Goal: Information Seeking & Learning: Learn about a topic

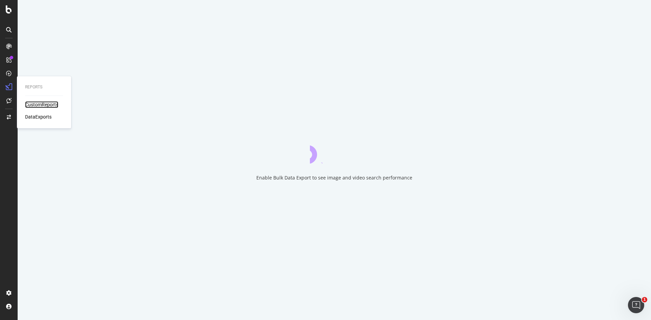
click at [32, 103] on div "CustomReports" at bounding box center [41, 104] width 33 height 7
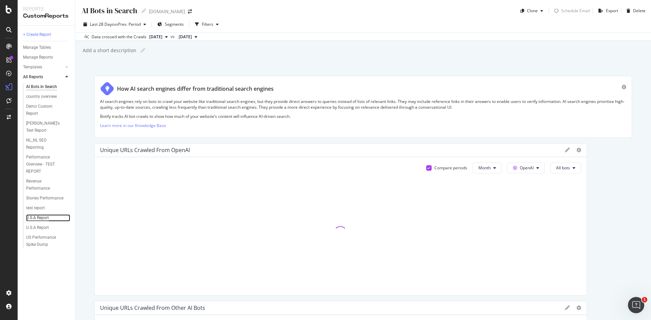
click at [44, 215] on div "U.S.A Report" at bounding box center [37, 218] width 23 height 7
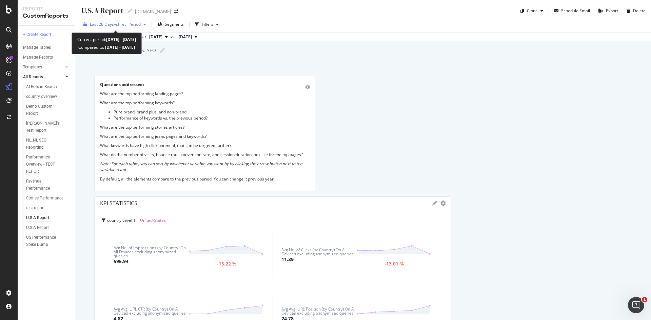
click at [121, 24] on span "vs Prev. Period" at bounding box center [127, 24] width 27 height 6
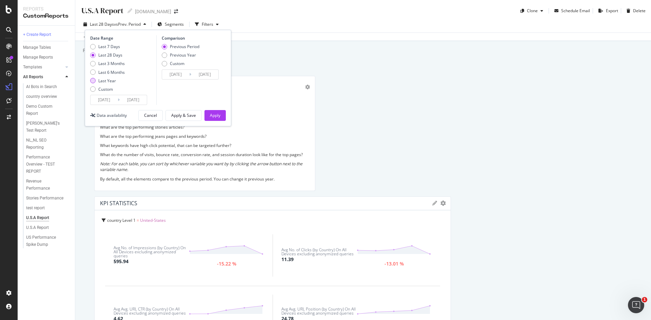
click at [96, 81] on div "Last Year" at bounding box center [107, 81] width 35 height 6
type input "[DATE]"
click at [168, 78] on div "Previous Year" at bounding box center [181, 78] width 38 height 6
click at [94, 73] on div "Last 6 Months" at bounding box center [92, 71] width 5 height 5
type input "[DATE]"
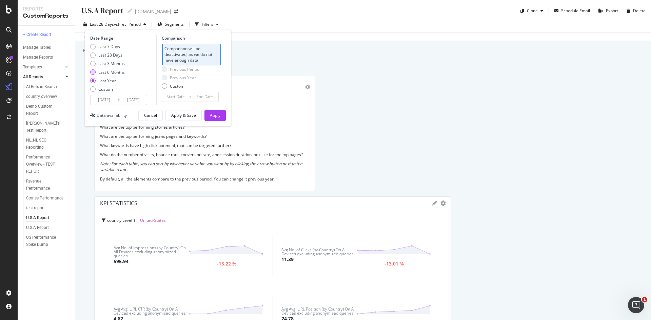
type input "[DATE]"
click at [214, 114] on div "Apply" at bounding box center [215, 116] width 11 height 6
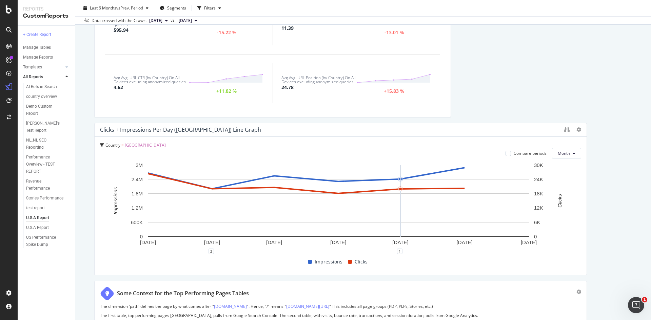
scroll to position [237, 0]
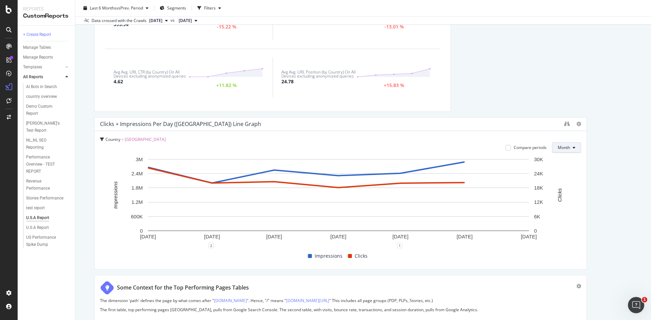
click at [558, 146] on span "Month" at bounding box center [564, 148] width 12 height 6
click at [505, 149] on div at bounding box center [507, 147] width 5 height 5
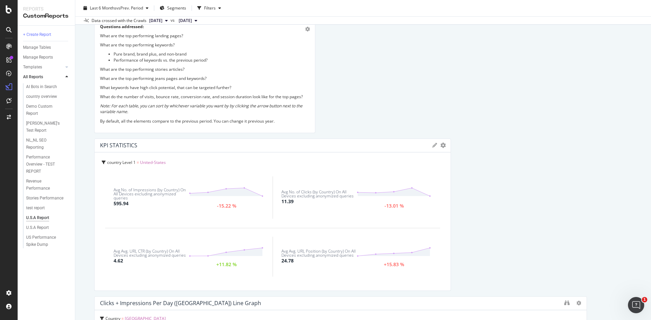
scroll to position [0, 0]
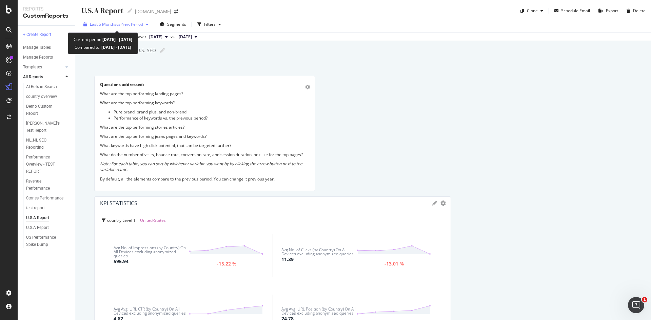
click at [128, 25] on span "vs Prev. Period" at bounding box center [129, 24] width 27 height 6
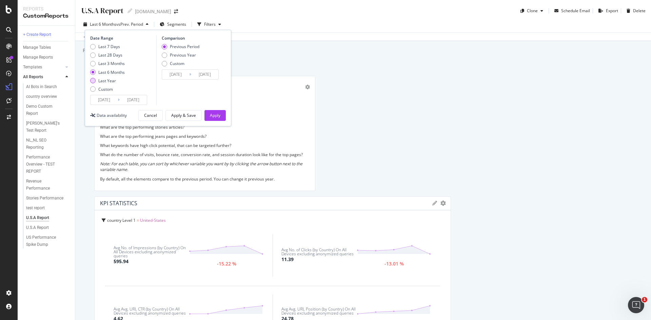
click at [96, 83] on div "Last Year" at bounding box center [107, 81] width 35 height 6
type input "[DATE]"
click at [95, 89] on div "Custom" at bounding box center [92, 88] width 5 height 5
type input "[DATE]"
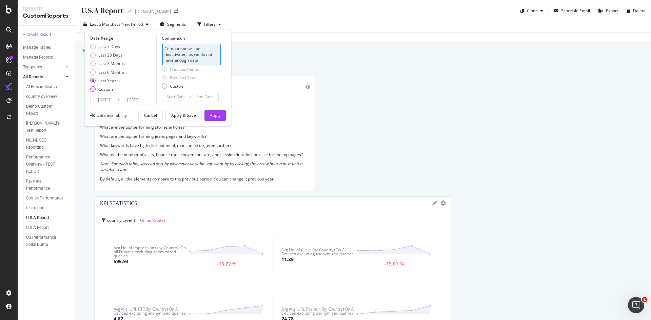
type input "[DATE]"
click at [164, 45] on div "Previous Period" at bounding box center [164, 46] width 5 height 5
click at [165, 65] on div "Custom" at bounding box center [164, 63] width 5 height 5
click at [108, 100] on input "[DATE]" at bounding box center [103, 99] width 27 height 9
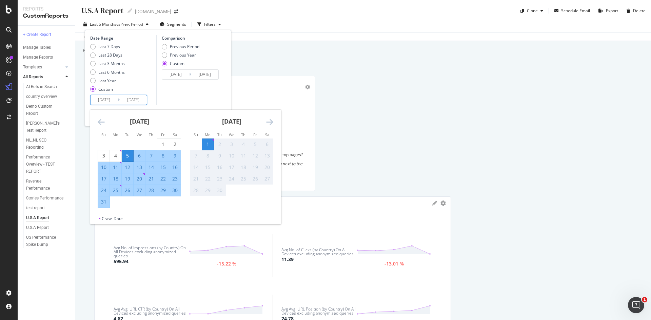
click at [148, 191] on div "28" at bounding box center [151, 190] width 12 height 7
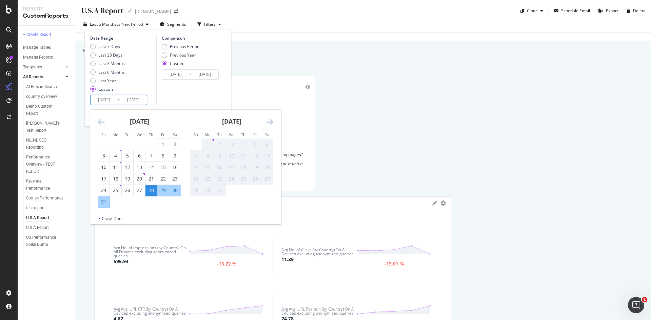
type input "[DATE]"
click at [209, 145] on div "1" at bounding box center [208, 144] width 12 height 7
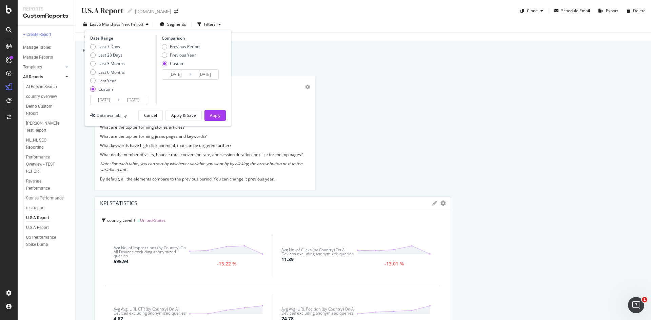
click at [181, 75] on input "[DATE]" at bounding box center [175, 74] width 27 height 9
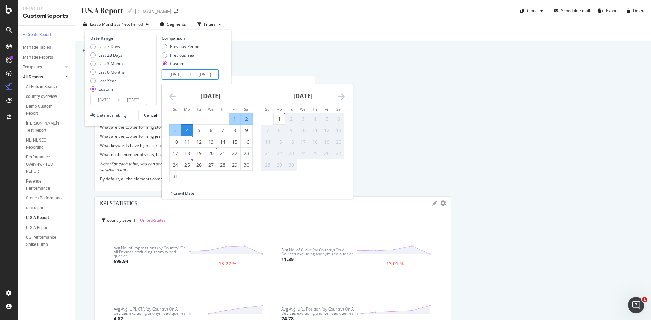
click at [176, 95] on icon "Move backward to switch to the previous month." at bounding box center [172, 97] width 7 height 8
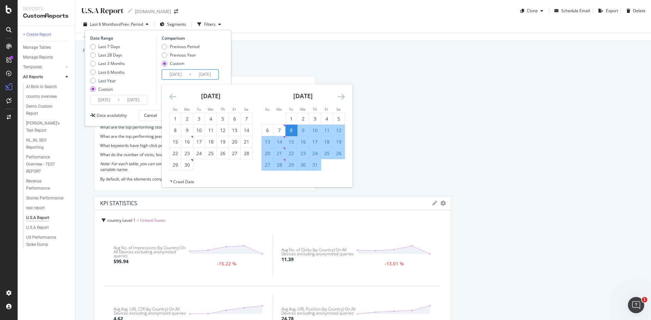
click at [176, 95] on icon "Move backward to switch to the previous month." at bounding box center [172, 97] width 7 height 8
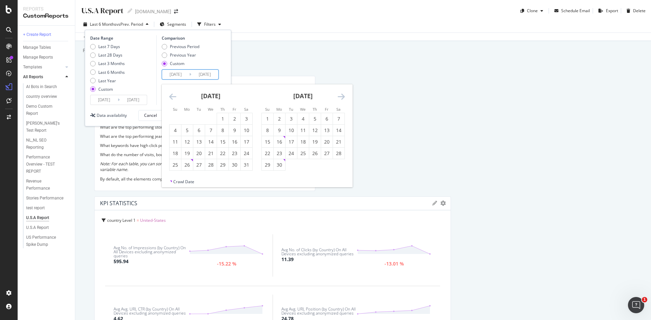
click at [176, 95] on icon "Move backward to switch to the previous month." at bounding box center [172, 97] width 7 height 8
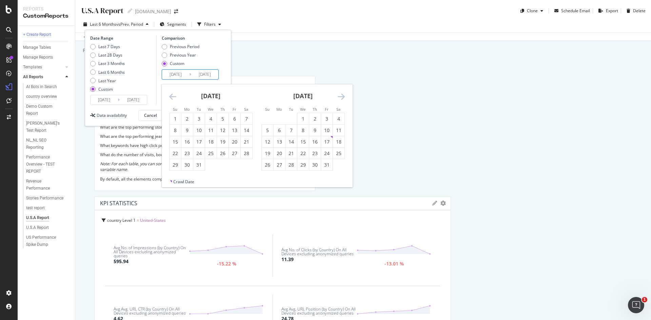
click at [176, 95] on icon "Move backward to switch to the previous month." at bounding box center [172, 97] width 7 height 8
click at [223, 166] on div "29" at bounding box center [223, 165] width 12 height 7
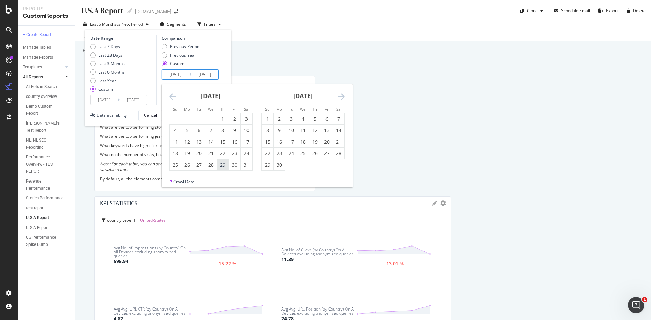
type input "[DATE]"
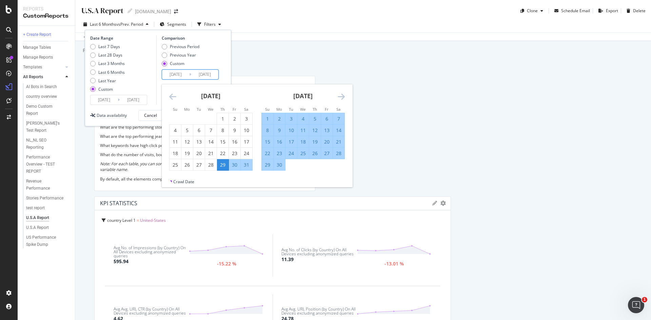
click at [278, 119] on div "2" at bounding box center [280, 119] width 12 height 7
type input "[DATE]"
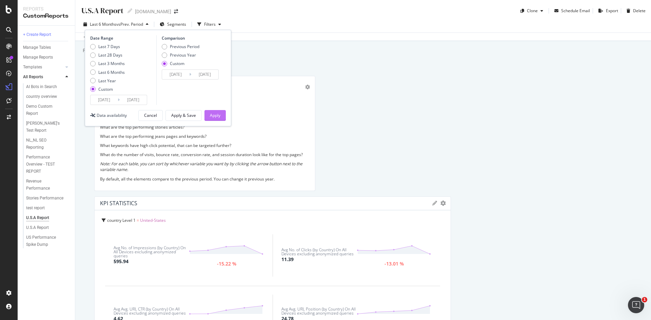
click at [217, 116] on div "Apply" at bounding box center [215, 116] width 11 height 6
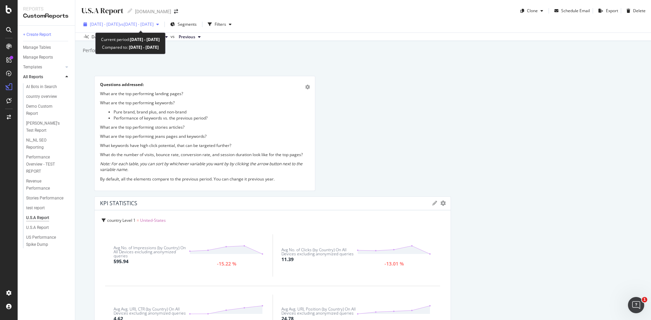
click at [154, 25] on span "vs [DATE] - [DATE]" at bounding box center [137, 24] width 34 height 6
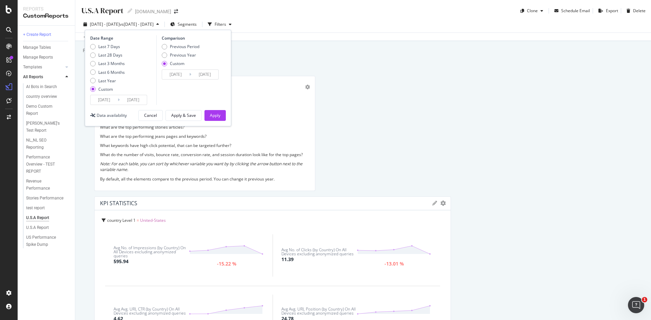
click at [178, 75] on input "[DATE]" at bounding box center [175, 74] width 27 height 9
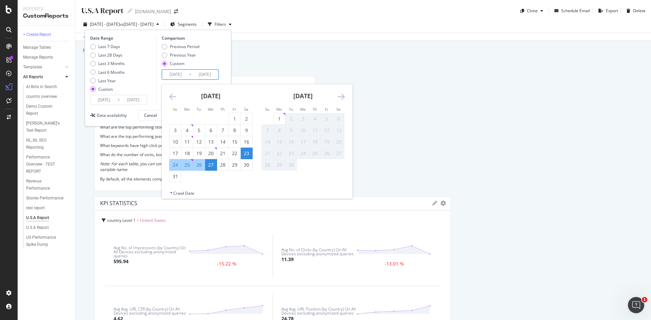
click at [172, 98] on icon "Move backward to switch to the previous month." at bounding box center [172, 97] width 7 height 8
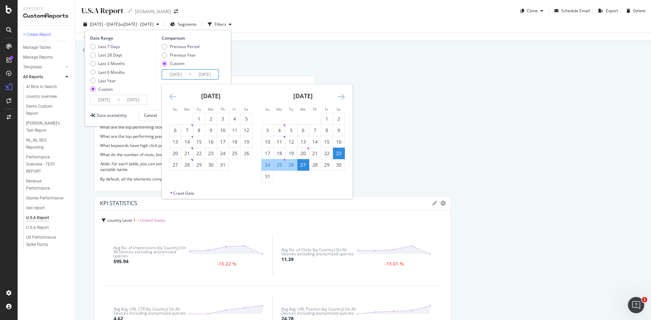
click at [172, 98] on icon "Move backward to switch to the previous month." at bounding box center [172, 97] width 7 height 8
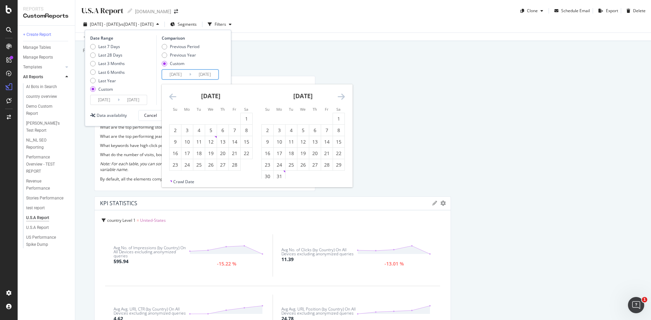
click at [172, 98] on icon "Move backward to switch to the previous month." at bounding box center [172, 97] width 7 height 8
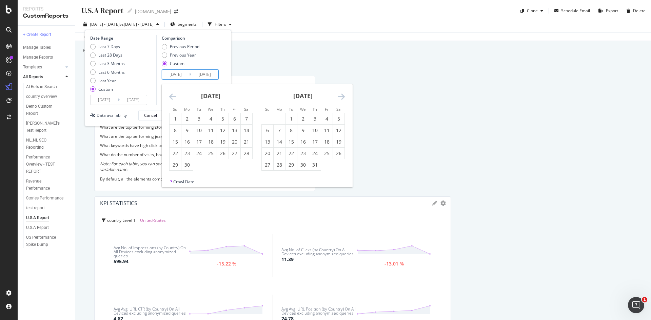
click at [172, 98] on icon "Move backward to switch to the previous month." at bounding box center [172, 97] width 7 height 8
click at [224, 165] on div "29" at bounding box center [223, 165] width 12 height 7
type input "[DATE]"
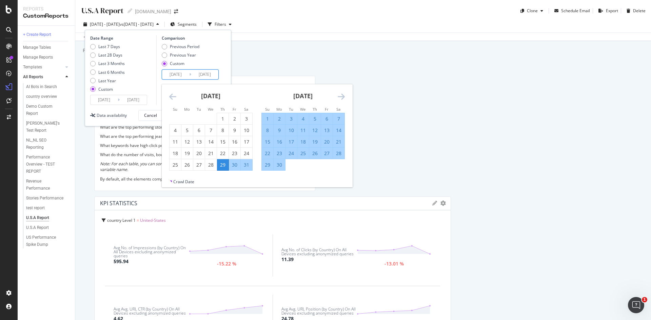
click at [279, 119] on div "2" at bounding box center [280, 119] width 12 height 7
type input "[DATE]"
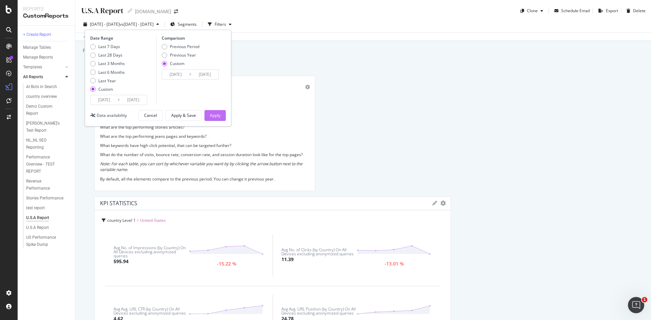
click at [216, 116] on div "Apply" at bounding box center [215, 116] width 11 height 6
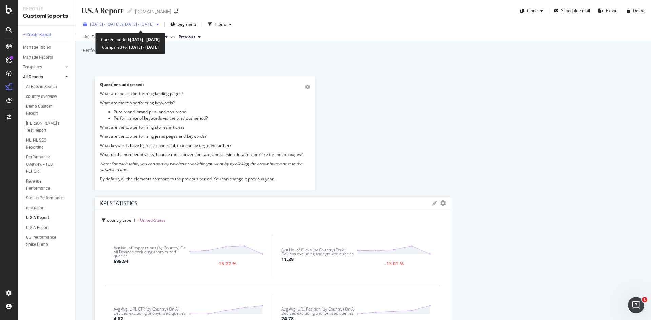
click at [154, 24] on span "vs [DATE] - [DATE]" at bounding box center [137, 24] width 34 height 6
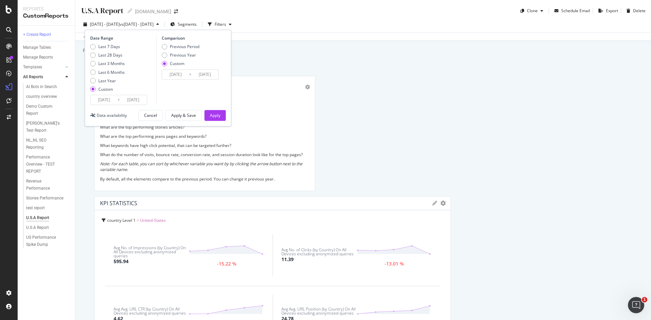
click at [185, 74] on input "[DATE]" at bounding box center [175, 74] width 27 height 9
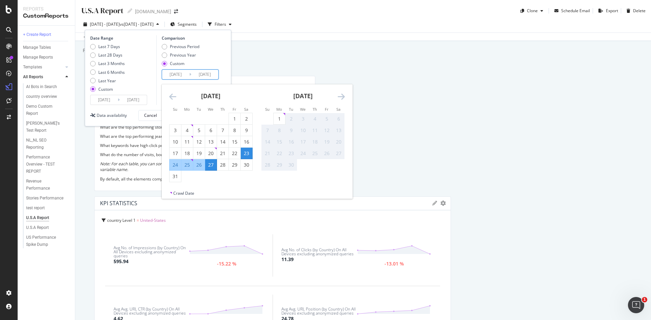
click at [176, 99] on icon "Move backward to switch to the previous month." at bounding box center [172, 97] width 7 height 8
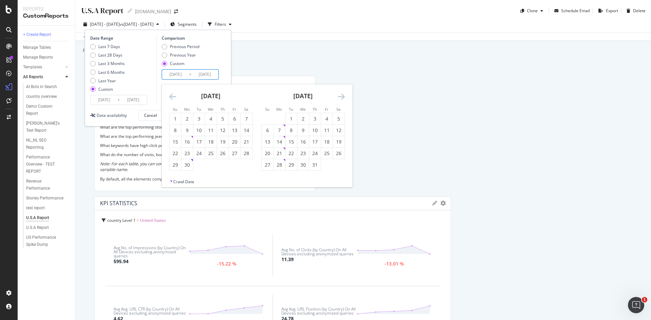
click at [176, 99] on icon "Move backward to switch to the previous month." at bounding box center [172, 97] width 7 height 8
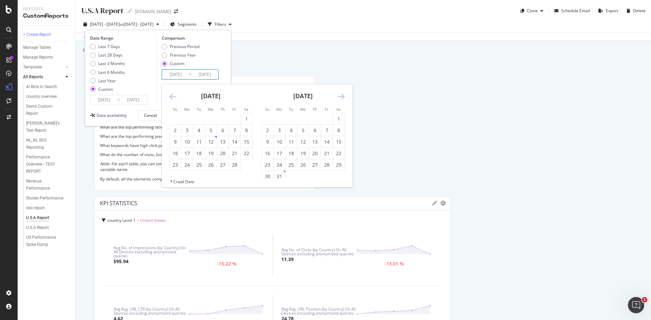
click at [176, 99] on icon "Move backward to switch to the previous month." at bounding box center [172, 97] width 7 height 8
click at [167, 95] on div "[DATE] 1 2 3 4 5 6 7 8 9 10 11 12 13 14 15 16 17 18 19 20 21 22 23 24 25 26 27 …" at bounding box center [211, 127] width 92 height 87
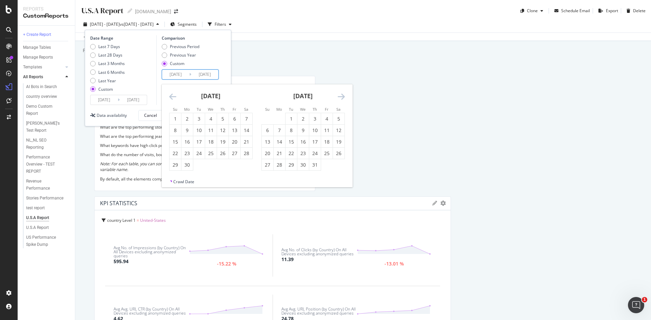
click at [171, 97] on icon "Move backward to switch to the previous month." at bounding box center [172, 97] width 7 height 8
click at [222, 167] on div "29" at bounding box center [223, 165] width 12 height 7
type input "[DATE]"
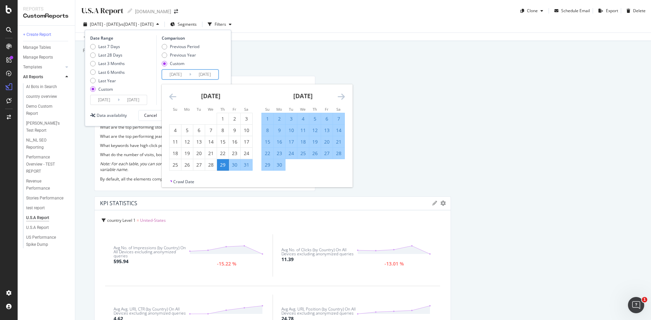
click at [280, 119] on div "2" at bounding box center [280, 119] width 12 height 7
type input "[DATE]"
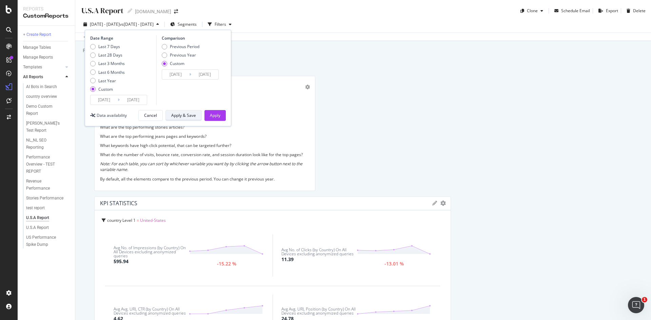
click at [185, 115] on div "Apply & Save" at bounding box center [183, 116] width 25 height 6
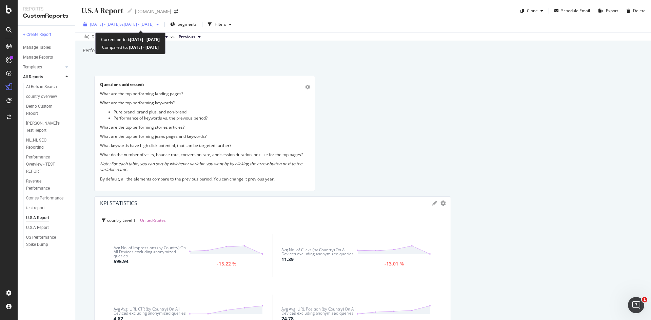
click at [154, 24] on span "vs [DATE] - [DATE]" at bounding box center [137, 24] width 34 height 6
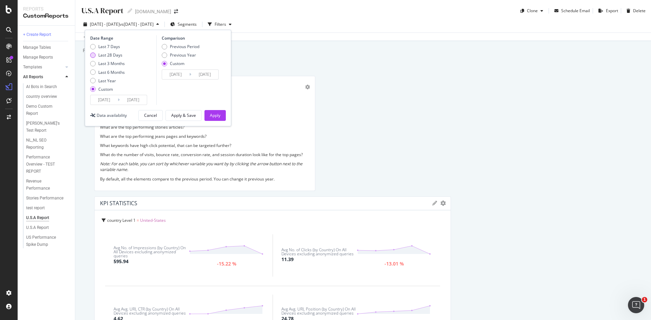
click at [96, 54] on div "Last 28 Days" at bounding box center [107, 55] width 35 height 6
type input "[DATE]"
click at [167, 49] on div "Previous Period" at bounding box center [181, 47] width 38 height 6
type input "[DATE]"
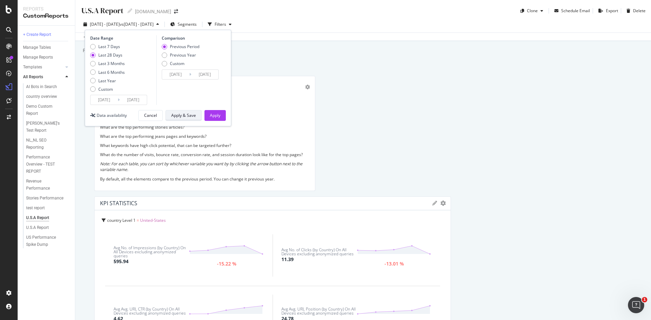
click at [194, 116] on div "Apply & Save" at bounding box center [183, 116] width 25 height 6
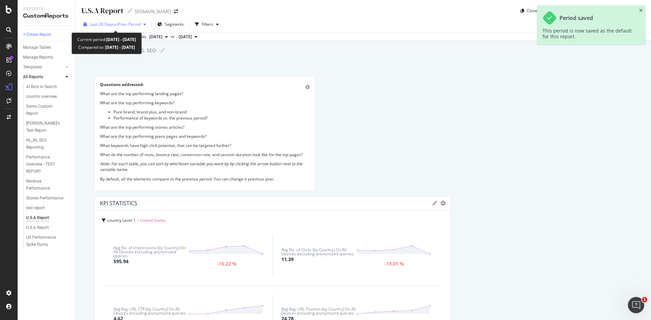
click at [131, 23] on span "vs Prev. Period" at bounding box center [127, 24] width 27 height 6
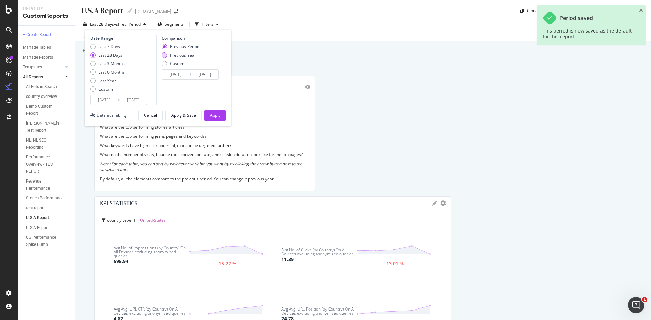
click at [163, 55] on div "Previous Year" at bounding box center [164, 55] width 5 height 5
type input "[DATE]"
click at [190, 115] on div "Apply & Save" at bounding box center [183, 116] width 25 height 6
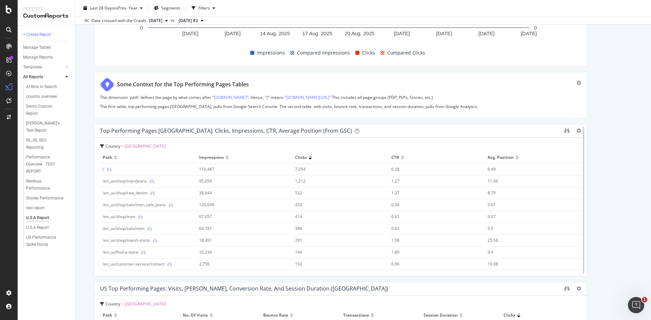
click at [580, 167] on div at bounding box center [583, 200] width 7 height 153
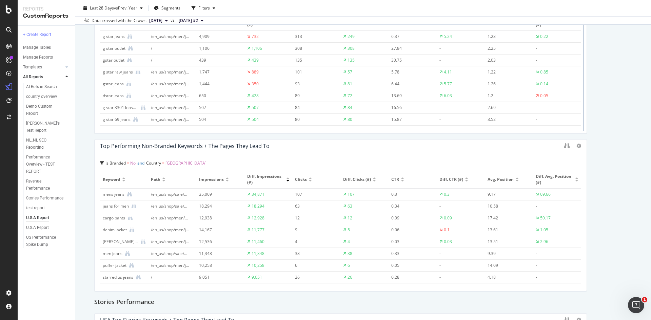
scroll to position [1085, 0]
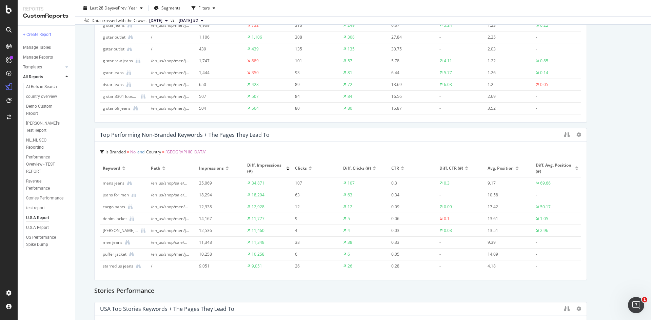
click at [372, 169] on div at bounding box center [373, 170] width 3 height 2
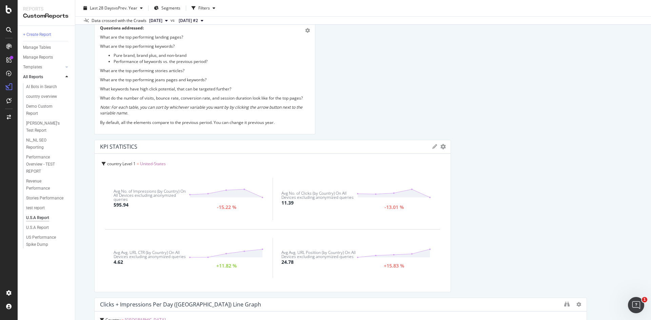
scroll to position [68, 0]
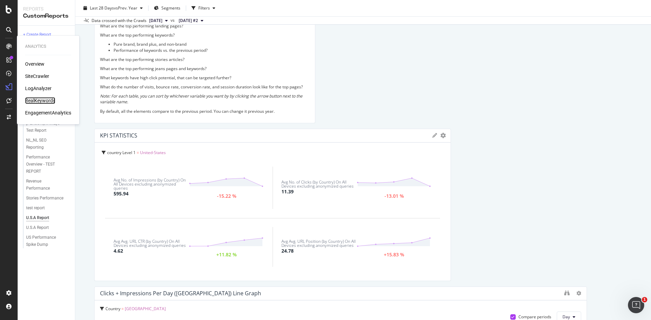
click at [38, 101] on div "RealKeywords" at bounding box center [40, 100] width 30 height 7
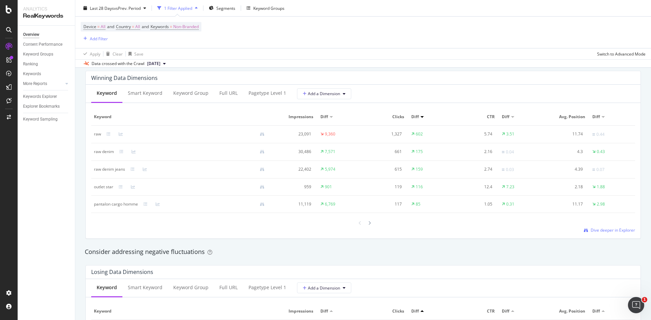
scroll to position [576, 0]
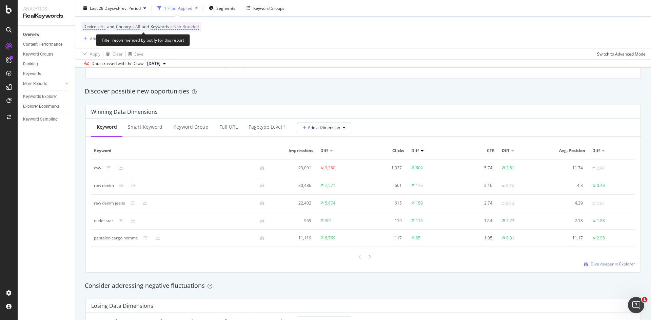
click at [137, 28] on span "All" at bounding box center [137, 26] width 5 height 9
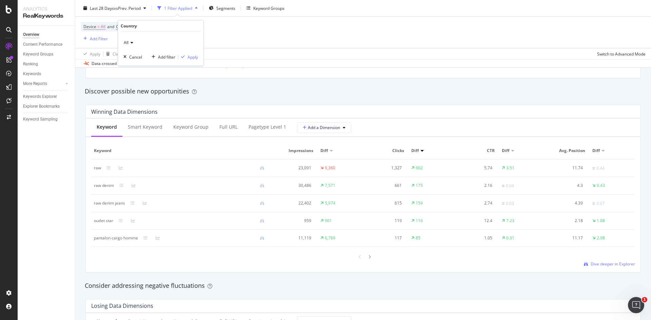
click at [133, 45] on div "All" at bounding box center [160, 42] width 75 height 11
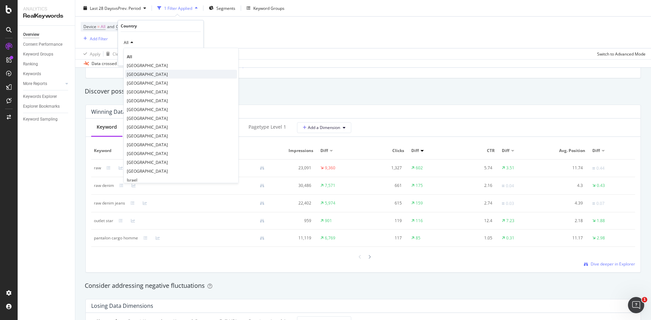
click at [149, 73] on span "[GEOGRAPHIC_DATA]" at bounding box center [147, 75] width 41 height 6
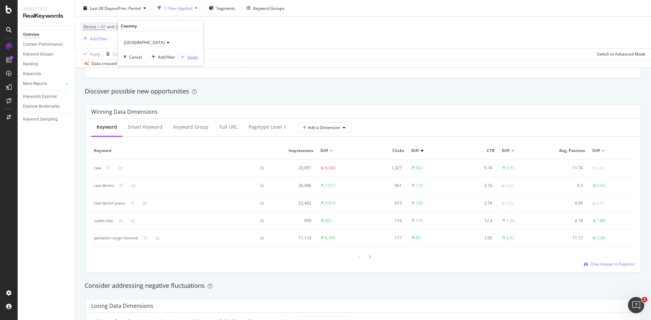
click at [188, 59] on div "Apply" at bounding box center [192, 57] width 11 height 6
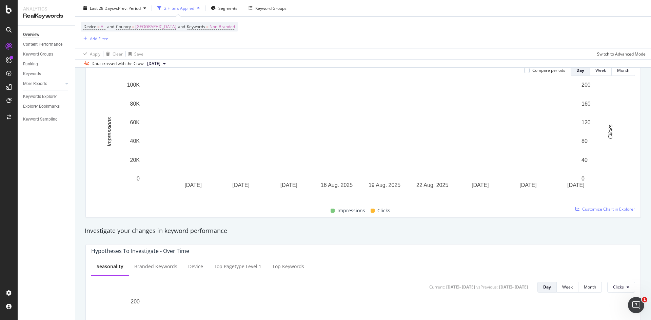
scroll to position [169, 0]
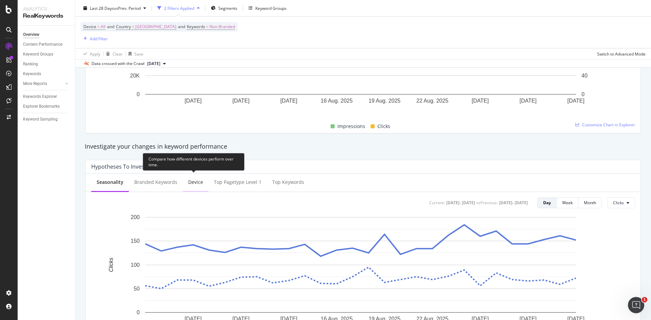
click at [194, 181] on div "Device" at bounding box center [195, 182] width 15 height 7
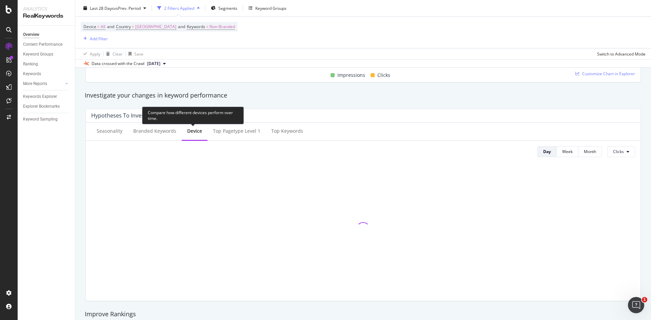
scroll to position [237, 0]
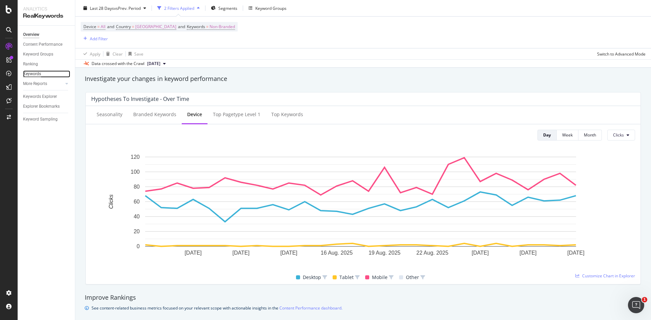
click at [33, 76] on div "Keywords" at bounding box center [32, 73] width 18 height 7
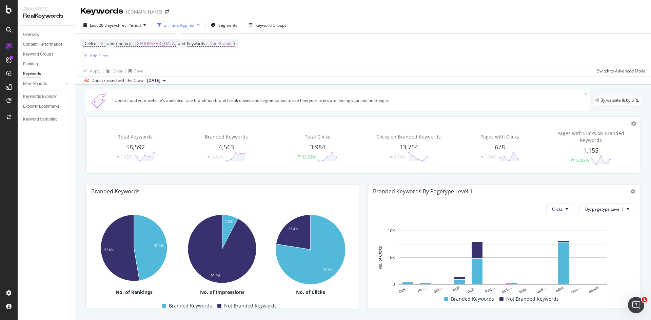
click at [76, 183] on div "Understand your website's audience. Use brand/non-brand break downs and segment…" at bounding box center [362, 279] width 575 height 389
click at [41, 46] on div "Content Performance" at bounding box center [42, 44] width 39 height 7
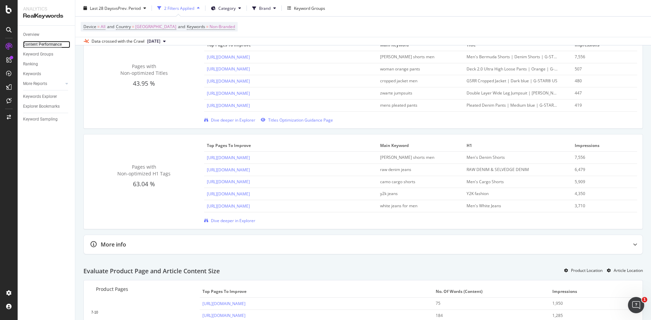
scroll to position [276, 0]
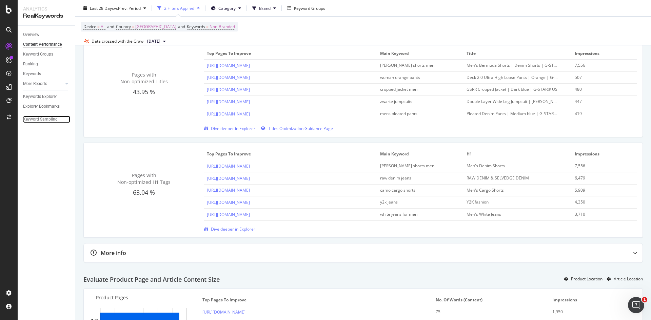
drag, startPoint x: 37, startPoint y: 118, endPoint x: 57, endPoint y: 130, distance: 23.9
click at [37, 118] on div "Keyword Sampling" at bounding box center [40, 119] width 35 height 7
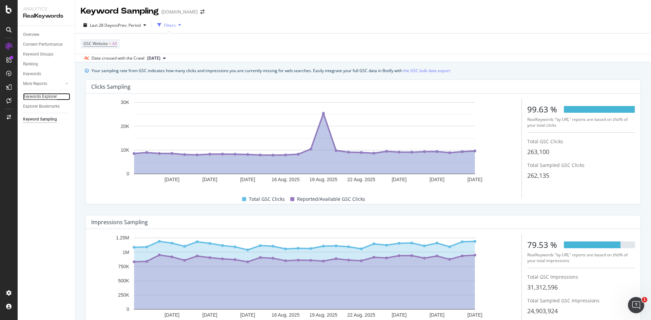
click at [40, 96] on div "Keywords Explorer" at bounding box center [40, 96] width 34 height 7
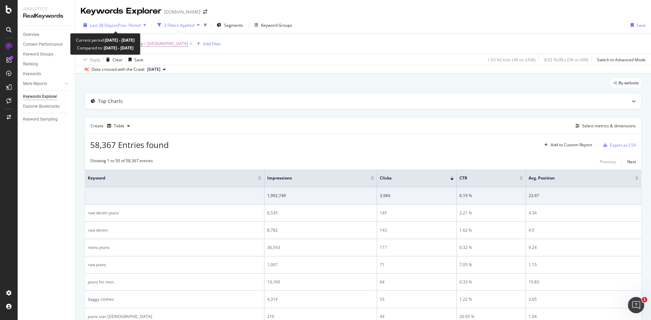
click at [145, 28] on div "Last 28 Days vs Prev. Period" at bounding box center [115, 25] width 68 height 10
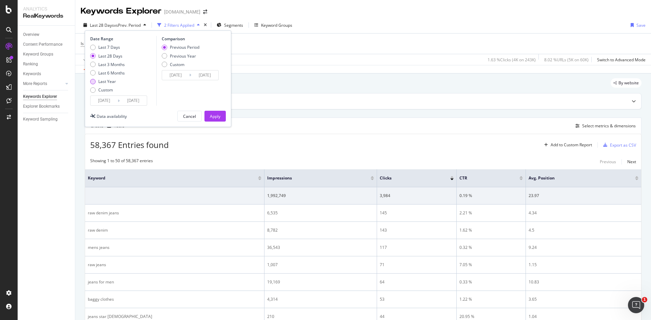
click at [94, 81] on div "Last Year" at bounding box center [92, 81] width 5 height 5
type input "[DATE]"
click at [94, 67] on div "Last 3 Months" at bounding box center [107, 65] width 35 height 6
type input "[DATE]"
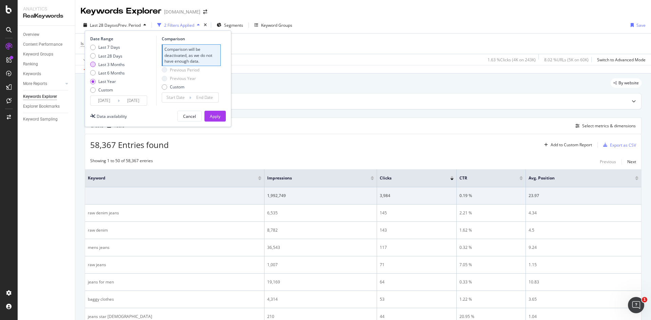
type input "[DATE]"
click at [164, 58] on div "Previous Year" at bounding box center [164, 55] width 5 height 5
type input "[DATE]"
click at [219, 118] on div "Apply" at bounding box center [215, 117] width 11 height 6
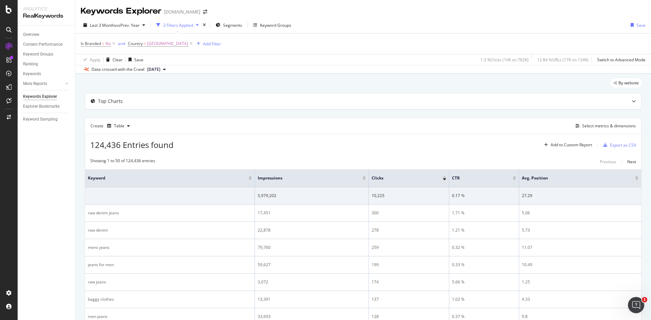
click at [190, 26] on div "2 Filters Applied" at bounding box center [178, 25] width 30 height 6
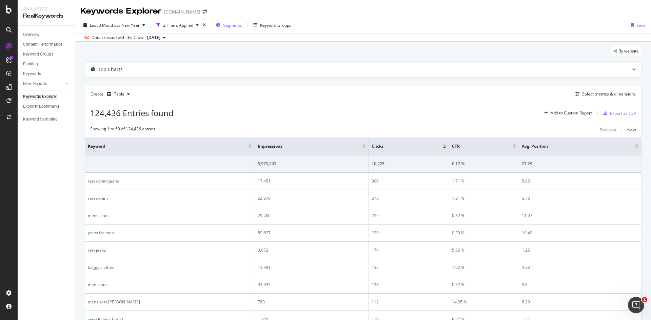
click at [237, 23] on span "Segments" at bounding box center [232, 25] width 19 height 6
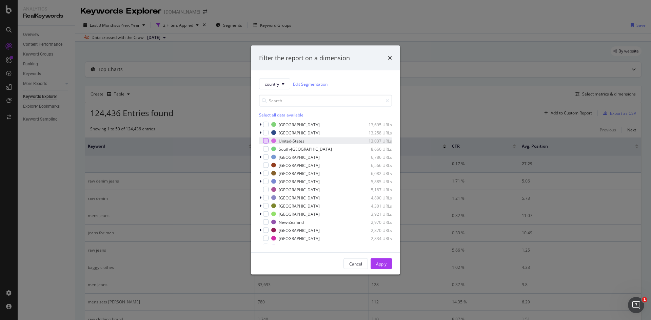
click at [266, 141] on div "modal" at bounding box center [265, 140] width 5 height 5
click at [387, 264] on button "Apply" at bounding box center [380, 264] width 21 height 11
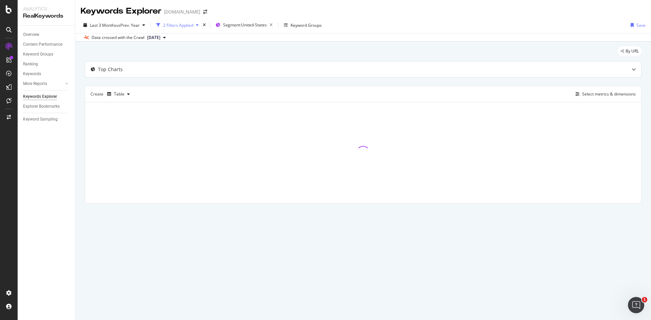
click at [190, 23] on div "2 Filters Applied" at bounding box center [178, 25] width 30 height 6
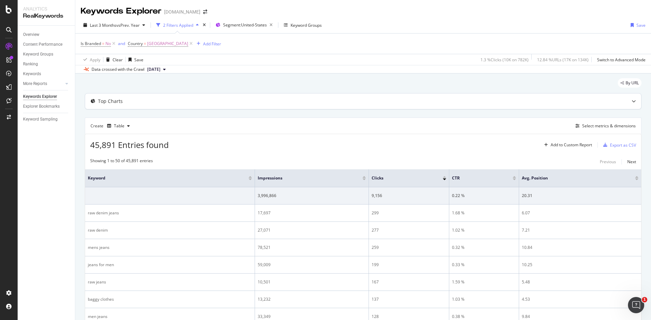
click at [260, 105] on div "Top Charts" at bounding box center [363, 102] width 556 height 16
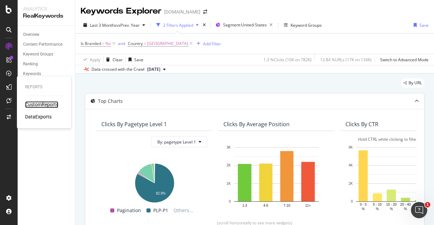
click at [38, 105] on div "CustomReports" at bounding box center [41, 104] width 33 height 7
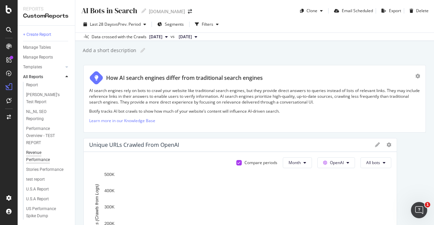
scroll to position [35, 0]
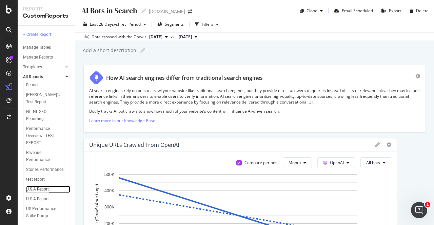
click at [41, 187] on div "U.S.A Report" at bounding box center [37, 189] width 23 height 7
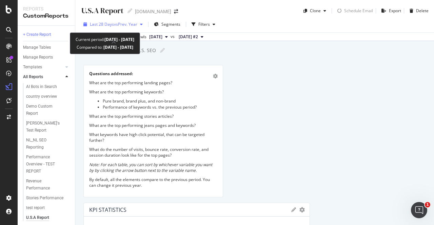
click at [137, 24] on span "vs Prev. Year" at bounding box center [125, 24] width 23 height 6
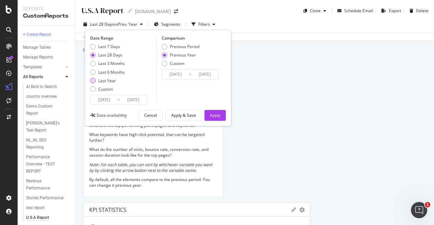
click at [97, 83] on div "Last Year" at bounding box center [107, 81] width 35 height 6
type input "[DATE]"
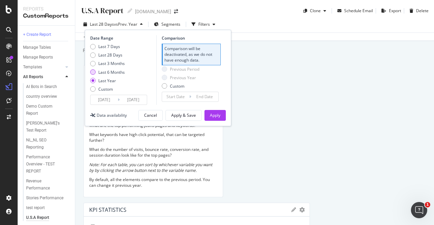
click at [95, 74] on div "Last 6 Months" at bounding box center [92, 71] width 5 height 5
type input "[DATE]"
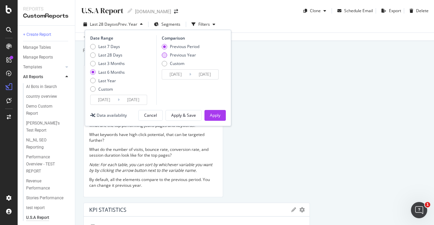
click at [163, 57] on div "Previous Year" at bounding box center [164, 55] width 5 height 5
type input "[DATE]"
click at [216, 116] on div "Apply" at bounding box center [215, 116] width 11 height 6
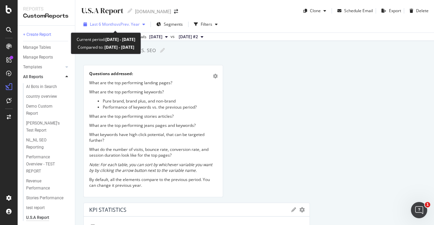
click at [136, 26] on span "vs Prev. Year" at bounding box center [127, 24] width 23 height 6
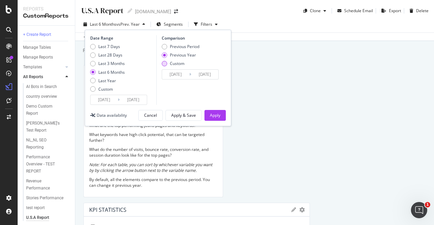
click at [165, 64] on div "Custom" at bounding box center [164, 63] width 5 height 5
click at [95, 89] on div "Custom" at bounding box center [92, 88] width 5 height 5
type input "[DATE]"
click at [163, 55] on div "Previous Year" at bounding box center [164, 55] width 5 height 5
type input "[DATE]"
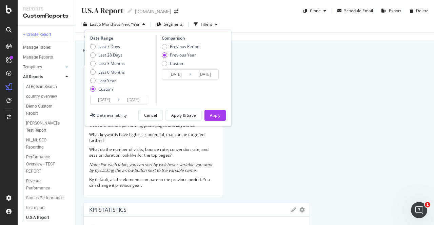
click at [116, 99] on input "[DATE]" at bounding box center [103, 99] width 27 height 9
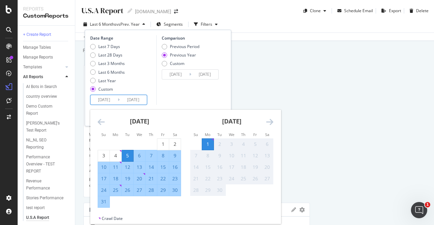
click at [102, 120] on icon "Move backward to switch to the previous month." at bounding box center [101, 122] width 7 height 8
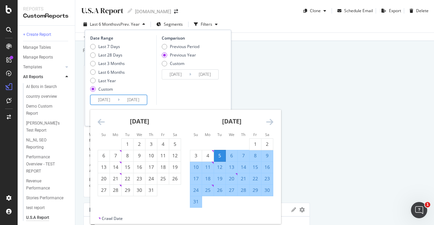
click at [103, 120] on icon "Move backward to switch to the previous month." at bounding box center [101, 122] width 7 height 8
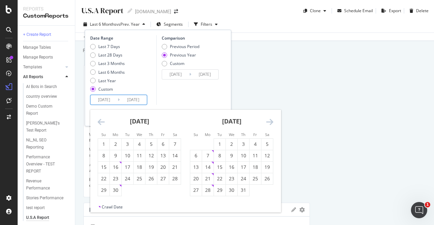
click at [104, 121] on icon "Move backward to switch to the previous month." at bounding box center [101, 122] width 7 height 8
click at [105, 121] on div "[DATE]" at bounding box center [139, 124] width 83 height 29
click at [102, 123] on icon "Move backward to switch to the previous month." at bounding box center [101, 122] width 7 height 8
click at [102, 122] on icon "Move backward to switch to the previous month." at bounding box center [101, 122] width 7 height 8
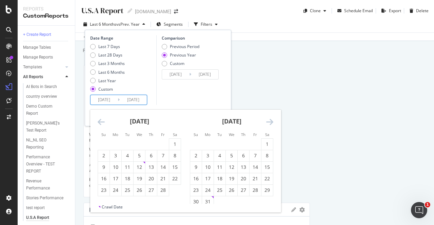
click at [102, 122] on icon "Move backward to switch to the previous month." at bounding box center [101, 122] width 7 height 8
click at [103, 122] on icon "Move backward to switch to the previous month." at bounding box center [101, 122] width 7 height 8
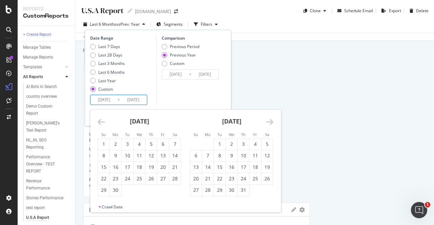
click at [103, 122] on icon "Move backward to switch to the previous month." at bounding box center [101, 122] width 7 height 8
click at [103, 121] on icon "Move backward to switch to the previous month." at bounding box center [101, 122] width 7 height 8
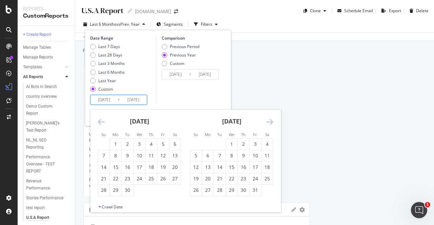
click at [103, 121] on icon "Move backward to switch to the previous month." at bounding box center [101, 122] width 7 height 8
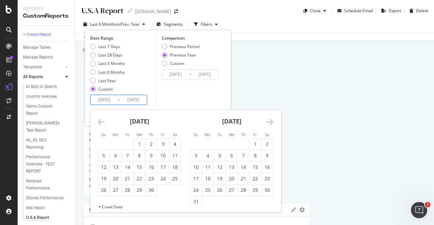
click at [103, 121] on icon "Move backward to switch to the previous month." at bounding box center [101, 122] width 7 height 8
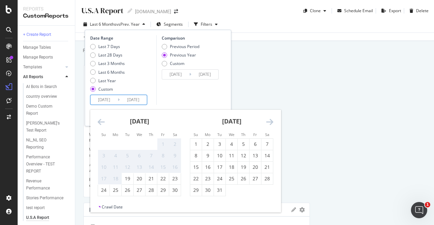
click at [103, 121] on icon "Move backward to switch to the previous month." at bounding box center [101, 122] width 7 height 8
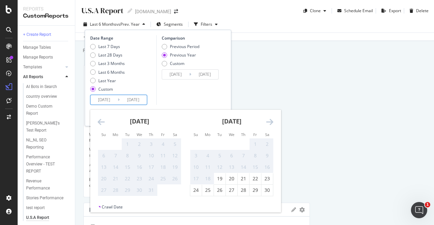
click at [269, 124] on icon "Move forward to switch to the next month." at bounding box center [269, 122] width 7 height 8
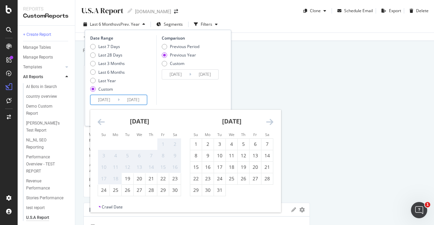
click at [182, 101] on div "Comparison Previous Period Previous Year Custom [DATE] Navigate forward to inte…" at bounding box center [188, 70] width 64 height 70
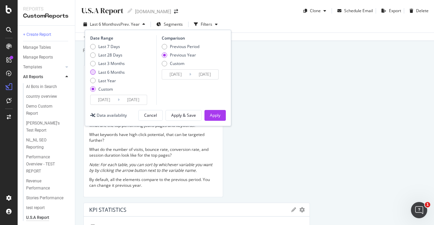
click at [93, 73] on div "Last 6 Months" at bounding box center [92, 71] width 5 height 5
type input "[DATE]"
click at [164, 65] on div "Custom" at bounding box center [164, 63] width 5 height 5
click at [182, 72] on input "[DATE]" at bounding box center [175, 74] width 27 height 9
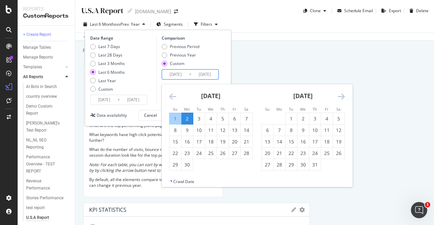
click at [170, 96] on icon "Move backward to switch to the previous month." at bounding box center [172, 97] width 7 height 8
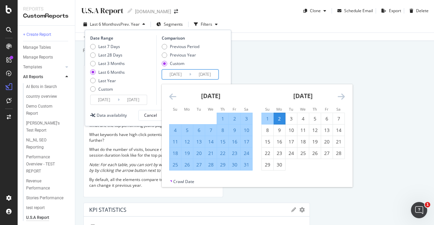
click at [222, 63] on div "Date Range Last 7 Days Last 28 Days Last 3 Months Last 6 Months Last Year Custo…" at bounding box center [158, 70] width 136 height 70
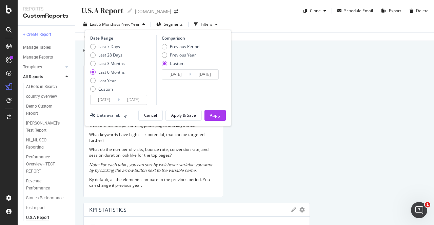
click at [214, 114] on div "Apply" at bounding box center [215, 116] width 11 height 6
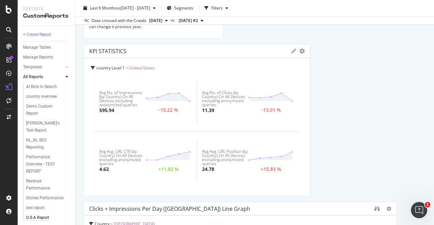
scroll to position [169, 0]
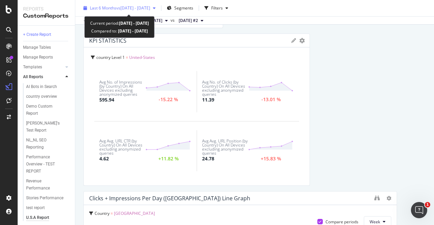
click at [143, 8] on span "vs [DATE] - [DATE]" at bounding box center [133, 8] width 34 height 6
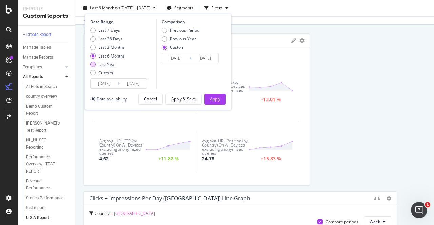
click at [96, 65] on div "Last Year" at bounding box center [107, 65] width 35 height 6
click at [94, 40] on div "Last 28 Days" at bounding box center [92, 38] width 5 height 5
click at [93, 32] on div "Last 7 Days" at bounding box center [92, 30] width 5 height 5
type input "[DATE]"
click at [163, 31] on div "Previous Period" at bounding box center [164, 30] width 5 height 5
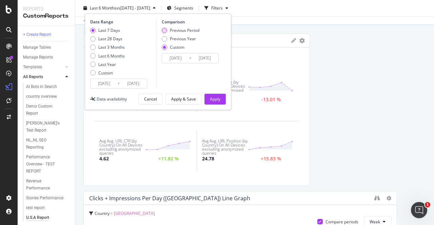
type input "[DATE]"
click at [217, 99] on div "Apply" at bounding box center [215, 99] width 11 height 6
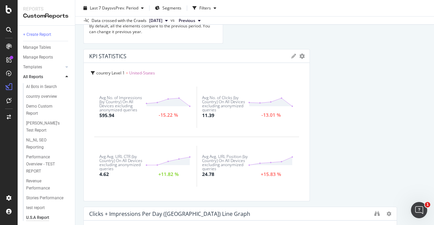
scroll to position [169, 0]
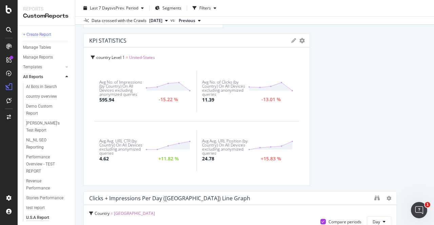
click at [291, 41] on icon at bounding box center [293, 40] width 5 height 5
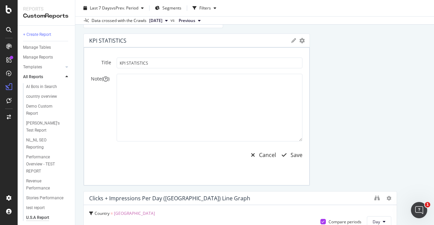
click at [289, 43] on div "KPI STATISTICS KPIs Table Edit KPIs Edit Filter Export as CSV Delete Add to Cus…" at bounding box center [197, 41] width 226 height 14
click at [265, 154] on div "Cancel" at bounding box center [267, 155] width 17 height 8
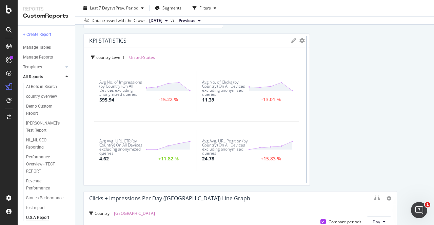
click at [303, 41] on div at bounding box center [306, 110] width 7 height 153
click at [299, 41] on icon "gear" at bounding box center [301, 40] width 5 height 5
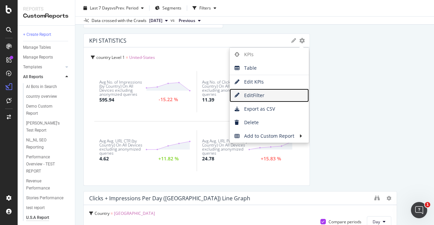
click at [268, 95] on span "Edit Filter" at bounding box center [268, 95] width 79 height 10
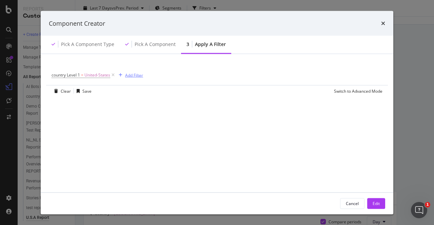
click at [136, 76] on div "Add Filter" at bounding box center [134, 75] width 18 height 6
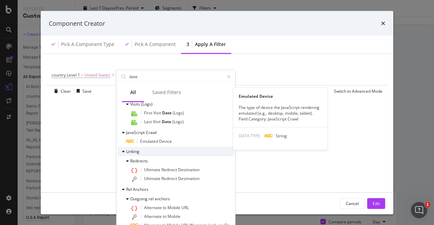
scroll to position [136, 0]
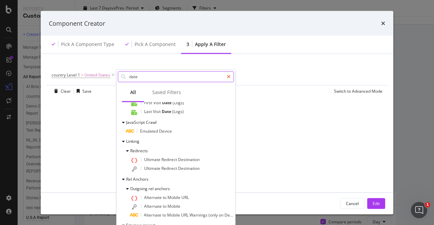
type input "date"
drag, startPoint x: 230, startPoint y: 80, endPoint x: 348, endPoint y: 44, distance: 123.6
click at [230, 80] on div "modal" at bounding box center [229, 76] width 10 height 11
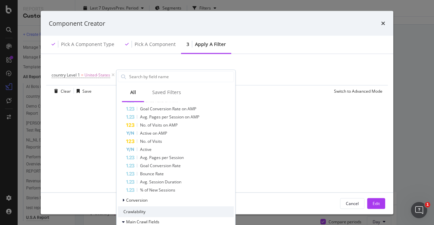
scroll to position [606, 0]
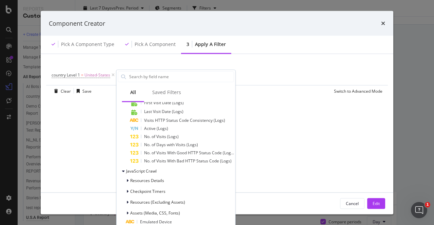
click at [382, 23] on icon "times" at bounding box center [383, 23] width 4 height 5
click at [348, 203] on div "Clicks + Impressions Per Day ([GEOGRAPHIC_DATA]) Line Graph" at bounding box center [240, 199] width 313 height 14
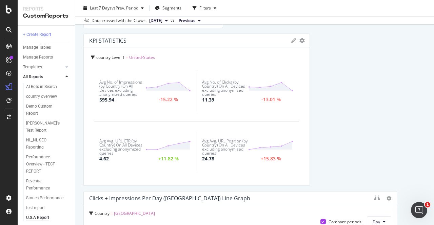
click at [360, 202] on div "Clicks + Impressions Per Day ([GEOGRAPHIC_DATA]) Line Graph" at bounding box center [240, 199] width 313 height 14
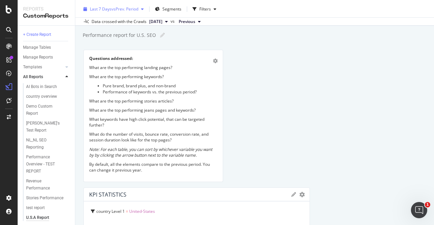
scroll to position [0, 0]
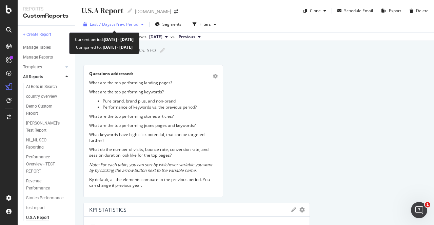
click at [134, 23] on span "vs Prev. Period" at bounding box center [125, 24] width 27 height 6
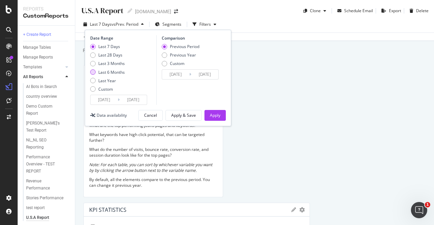
click at [97, 74] on div "Last 6 Months" at bounding box center [107, 72] width 35 height 6
type input "[DATE]"
click at [165, 56] on div "Previous Year" at bounding box center [164, 55] width 5 height 5
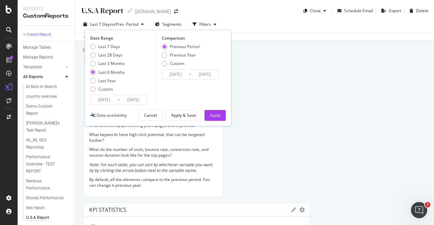
type input "[DATE]"
click at [211, 116] on div "Apply" at bounding box center [215, 116] width 11 height 6
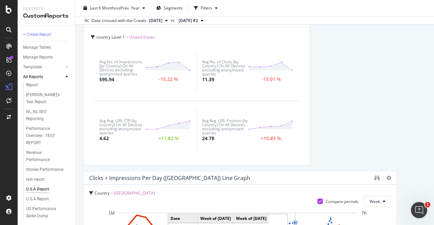
scroll to position [169, 0]
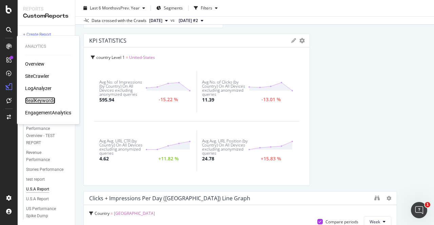
click at [35, 101] on div "RealKeywords" at bounding box center [40, 100] width 30 height 7
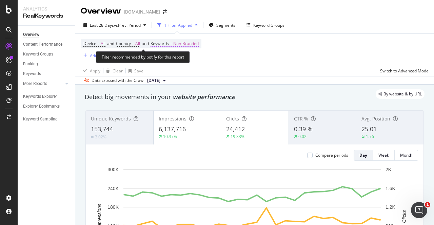
click at [190, 44] on span "Non-Branded" at bounding box center [185, 43] width 25 height 9
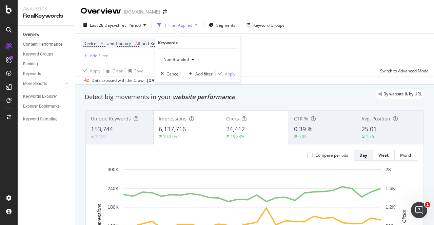
click at [190, 59] on div "button" at bounding box center [193, 60] width 8 height 4
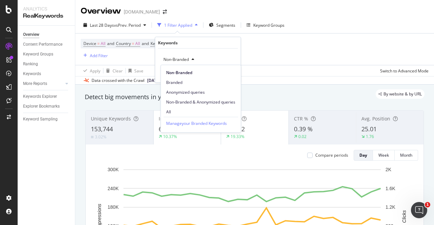
click at [169, 111] on span "All" at bounding box center [200, 112] width 69 height 6
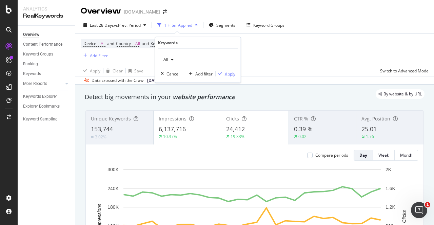
click at [224, 76] on div "Apply" at bounding box center [226, 74] width 20 height 6
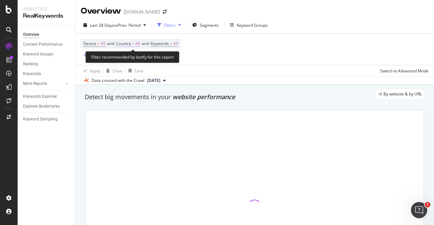
click at [134, 43] on span "=" at bounding box center [133, 44] width 2 height 6
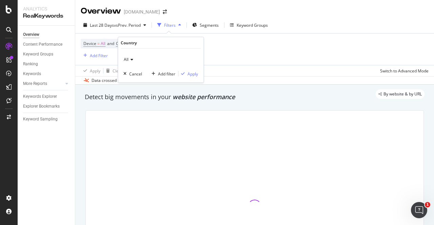
click at [131, 58] on icon at bounding box center [130, 60] width 5 height 4
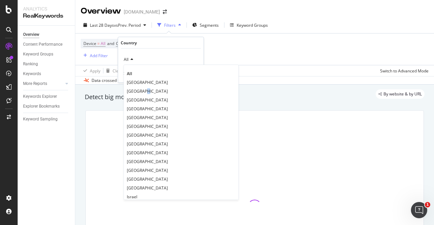
click at [143, 90] on span "[GEOGRAPHIC_DATA]" at bounding box center [147, 91] width 41 height 6
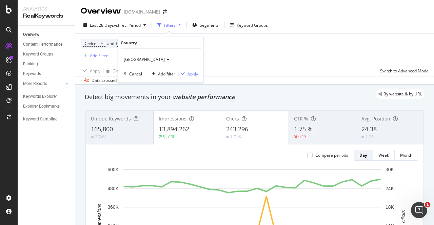
click at [191, 74] on div "Apply" at bounding box center [192, 74] width 11 height 6
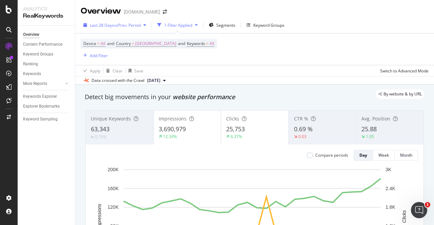
click at [137, 27] on span "vs Prev. Period" at bounding box center [127, 25] width 27 height 6
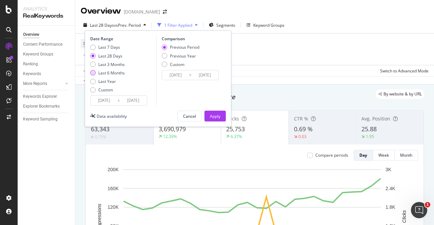
drag, startPoint x: 93, startPoint y: 76, endPoint x: 97, endPoint y: 73, distance: 4.8
click at [94, 75] on div "Last 7 Days Last 28 Days Last 3 Months Last 6 Months Last Year Custom" at bounding box center [107, 69] width 35 height 51
click at [90, 73] on div "Date Range Last 7 Days Last 28 Days Last 3 Months Last 6 Months Last Year Custo…" at bounding box center [158, 79] width 146 height 97
click at [94, 73] on div "Last 6 Months" at bounding box center [92, 72] width 5 height 5
type input "[DATE]"
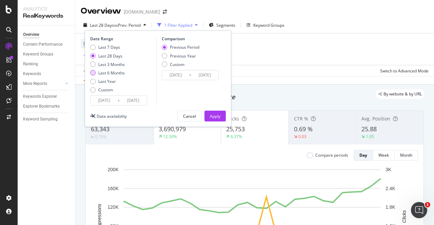
type input "[DATE]"
click at [166, 55] on div "Previous Year" at bounding box center [164, 55] width 5 height 5
type input "[DATE]"
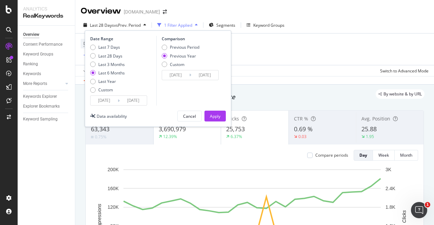
drag, startPoint x: 215, startPoint y: 114, endPoint x: 293, endPoint y: 80, distance: 85.6
click at [215, 116] on div "Apply" at bounding box center [215, 117] width 11 height 6
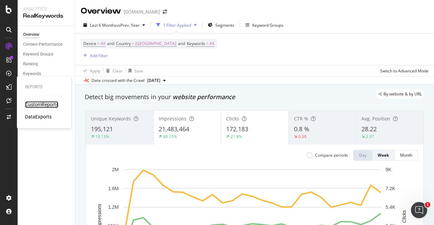
drag, startPoint x: 52, startPoint y: 105, endPoint x: 62, endPoint y: 116, distance: 14.2
click at [52, 105] on div "CustomReports" at bounding box center [41, 104] width 33 height 7
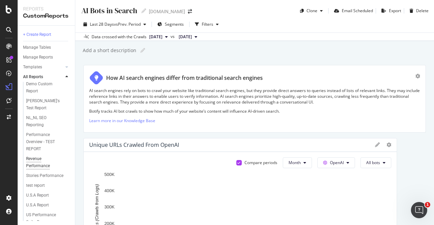
scroll to position [35, 0]
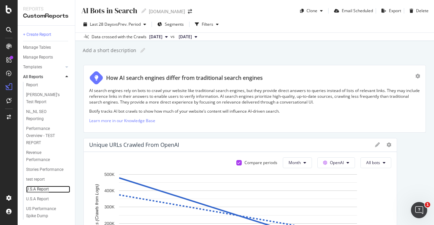
click at [43, 188] on div "U.S.A Report" at bounding box center [37, 189] width 23 height 7
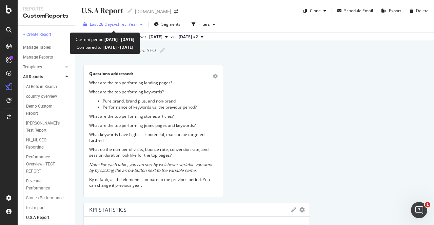
click at [129, 24] on span "vs Prev. Year" at bounding box center [125, 24] width 23 height 6
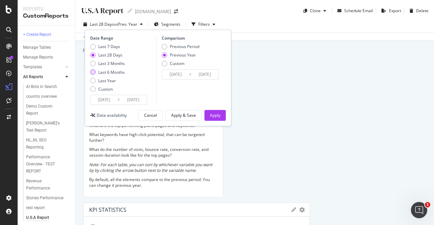
click at [95, 73] on div "Last 6 Months" at bounding box center [92, 71] width 5 height 5
type input "[DATE]"
click at [218, 115] on div "Apply" at bounding box center [215, 116] width 11 height 6
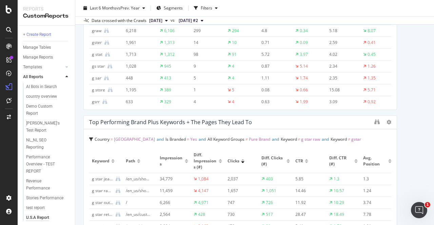
scroll to position [1017, 0]
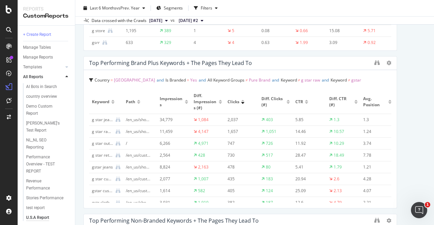
click at [287, 102] on div at bounding box center [287, 103] width 3 height 2
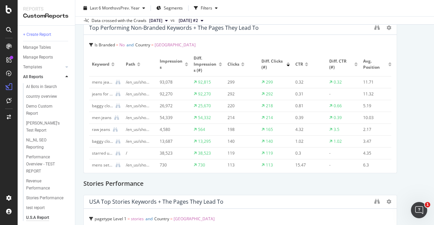
scroll to position [1220, 0]
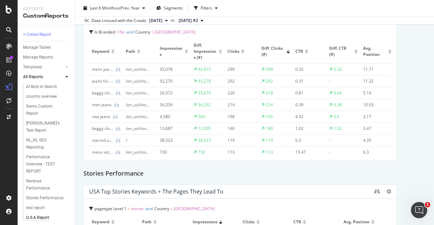
drag, startPoint x: 111, startPoint y: 107, endPoint x: 93, endPoint y: 104, distance: 18.5
click at [93, 104] on div "men jeans" at bounding box center [102, 105] width 20 height 6
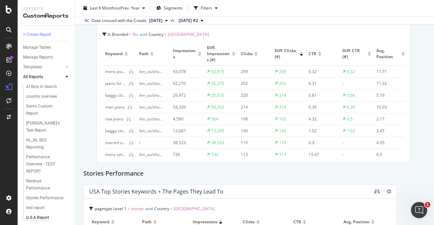
drag, startPoint x: 92, startPoint y: 106, endPoint x: 105, endPoint y: 105, distance: 13.2
click at [105, 105] on div "men jeans" at bounding box center [115, 107] width 20 height 6
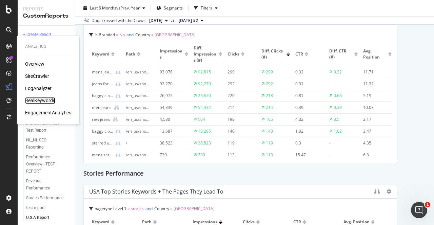
click at [39, 102] on div "RealKeywords" at bounding box center [40, 100] width 30 height 7
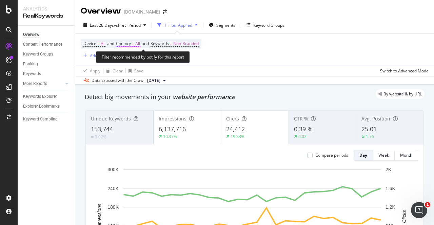
click at [134, 44] on span "=" at bounding box center [133, 44] width 2 height 6
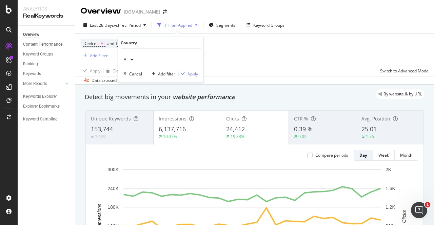
click at [133, 59] on div "All" at bounding box center [160, 59] width 75 height 11
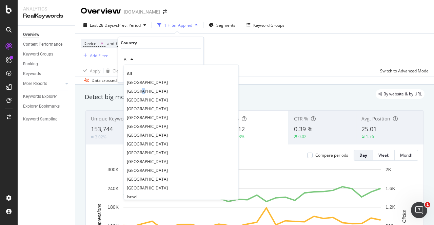
click at [140, 89] on span "[GEOGRAPHIC_DATA]" at bounding box center [147, 91] width 41 height 6
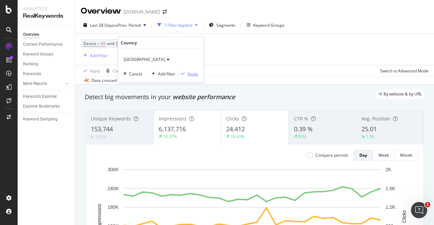
drag, startPoint x: 190, startPoint y: 72, endPoint x: 190, endPoint y: 77, distance: 5.1
click at [190, 72] on div "Apply" at bounding box center [192, 74] width 11 height 6
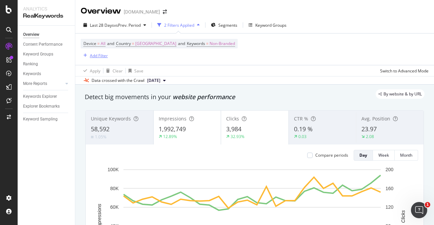
click at [96, 57] on div "Add Filter" at bounding box center [99, 56] width 18 height 6
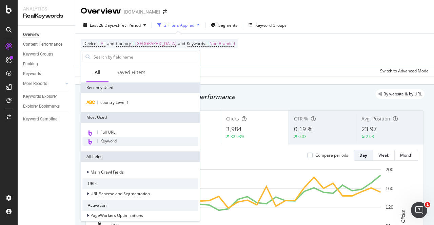
click at [109, 142] on span "Keyword" at bounding box center [108, 141] width 16 height 6
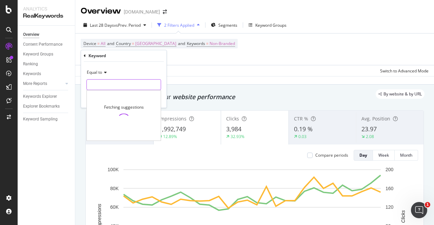
click at [103, 87] on input "text" at bounding box center [124, 84] width 74 height 11
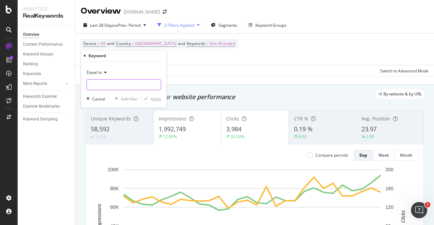
drag, startPoint x: 117, startPoint y: 69, endPoint x: 100, endPoint y: 88, distance: 25.4
click at [100, 88] on input "text" at bounding box center [124, 84] width 74 height 11
type input "men jeans"
click at [152, 99] on div "Apply" at bounding box center [155, 99] width 11 height 6
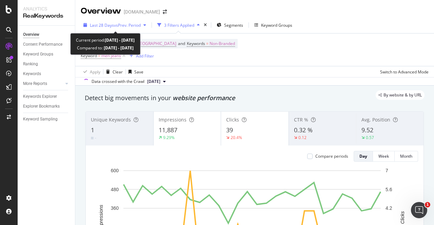
click at [129, 25] on span "vs Prev. Period" at bounding box center [127, 25] width 27 height 6
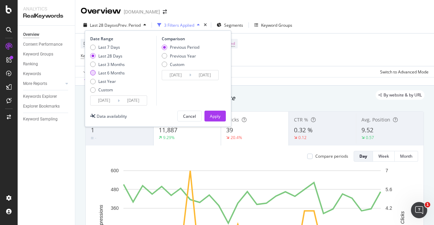
click at [96, 73] on div "Last 6 Months" at bounding box center [107, 73] width 35 height 6
type input "[DATE]"
click at [165, 55] on div "Previous Year" at bounding box center [164, 55] width 5 height 5
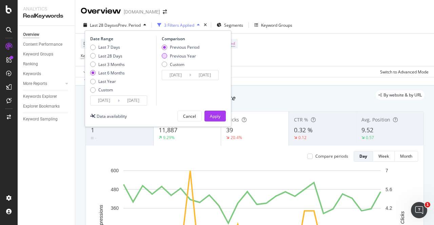
type input "[DATE]"
click at [214, 118] on div "Apply" at bounding box center [215, 117] width 11 height 6
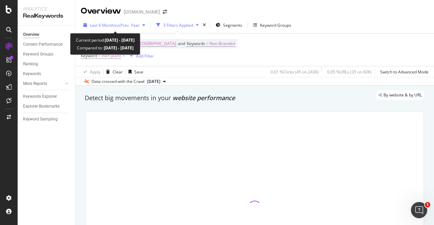
click at [135, 24] on span "vs Prev. Year" at bounding box center [127, 25] width 23 height 6
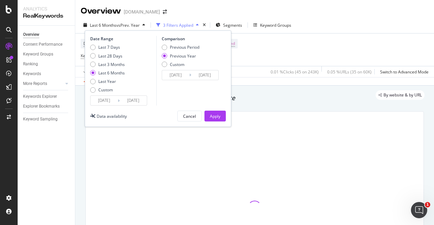
click at [95, 65] on div "Last 3 Months" at bounding box center [92, 64] width 5 height 5
type input "[DATE]"
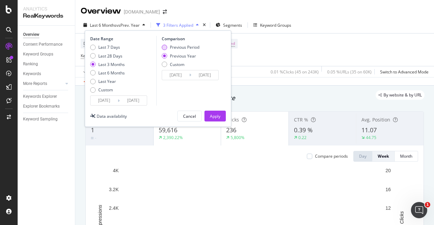
click at [164, 49] on div "Previous Period" at bounding box center [164, 47] width 5 height 5
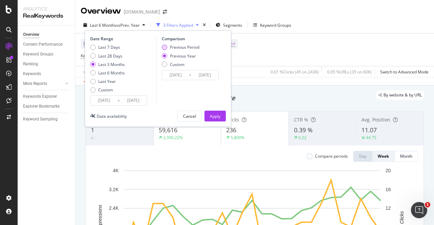
type input "[DATE]"
click at [217, 118] on div "Apply" at bounding box center [215, 117] width 11 height 6
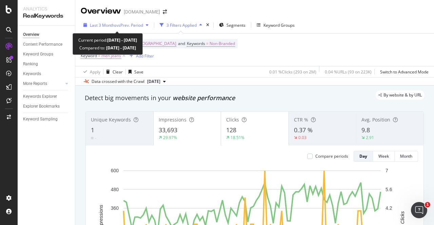
click at [132, 26] on span "vs Prev. Period" at bounding box center [129, 25] width 27 height 6
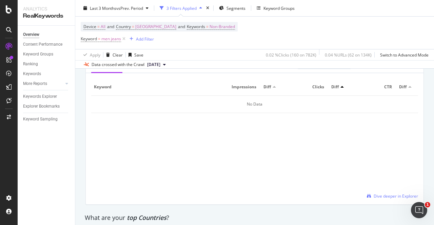
scroll to position [769, 0]
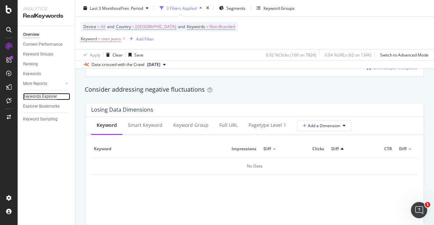
drag, startPoint x: 41, startPoint y: 96, endPoint x: 46, endPoint y: 99, distance: 6.1
click at [41, 96] on div "Keywords Explorer" at bounding box center [40, 96] width 34 height 7
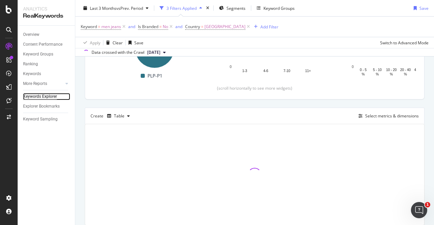
scroll to position [158, 0]
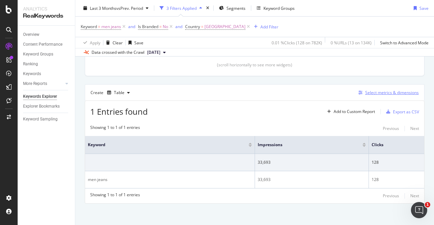
click at [391, 92] on div "Select metrics & dimensions" at bounding box center [392, 93] width 54 height 6
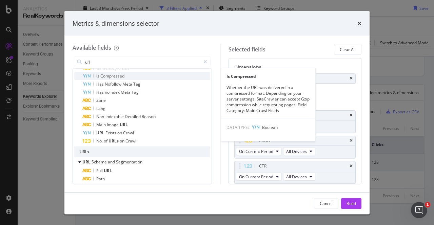
scroll to position [68, 0]
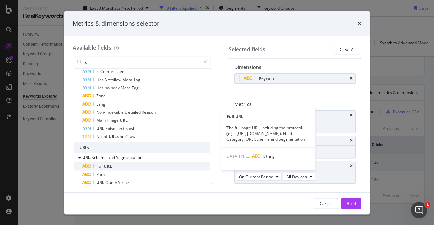
type input "url"
click at [110, 167] on span "URL" at bounding box center [108, 167] width 8 height 6
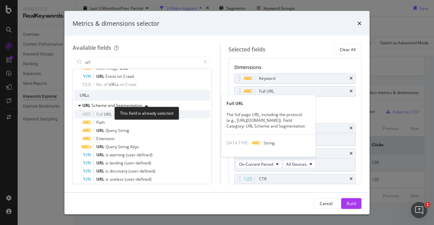
scroll to position [136, 0]
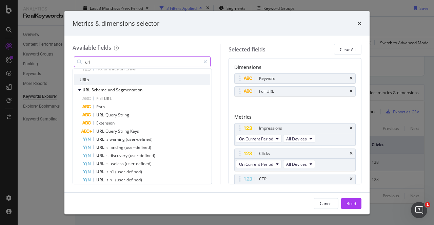
click at [106, 61] on input "url" at bounding box center [142, 62] width 116 height 10
click at [108, 61] on input "impress" at bounding box center [142, 62] width 116 height 10
click at [99, 60] on input "impress" at bounding box center [142, 62] width 116 height 10
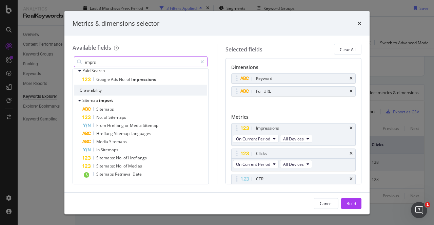
scroll to position [0, 0]
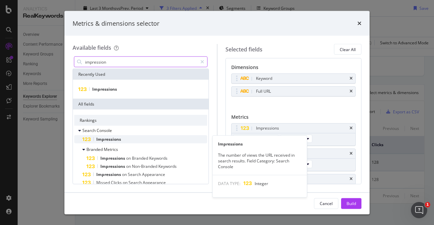
type input "impression"
click at [114, 139] on span "Impressions" at bounding box center [108, 140] width 25 height 6
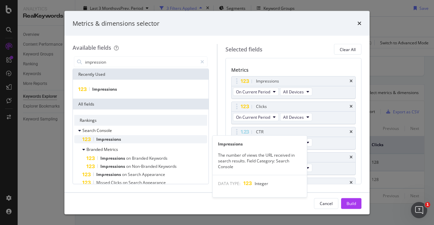
scroll to position [61, 0]
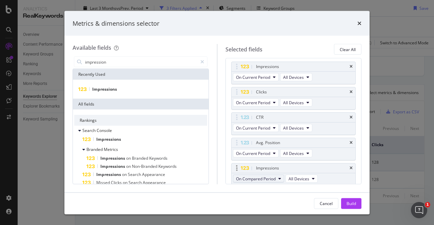
click at [272, 178] on span "On Compared Period" at bounding box center [256, 179] width 40 height 6
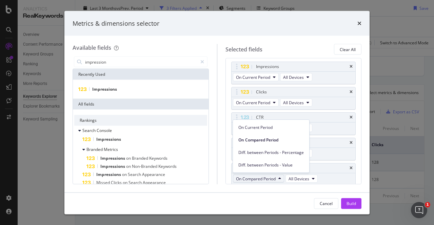
click at [273, 155] on span "Diff. between Periods - Percentage" at bounding box center [270, 153] width 65 height 6
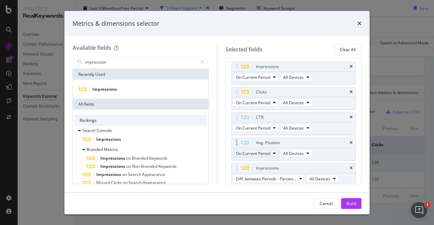
click at [266, 152] on span "On Current Period" at bounding box center [253, 154] width 34 height 6
click at [122, 60] on input "impression" at bounding box center [140, 62] width 113 height 10
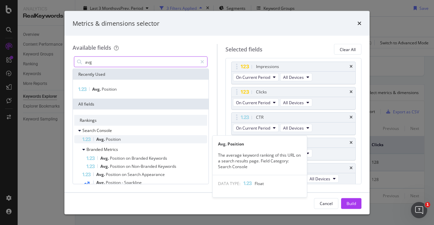
type input "avg"
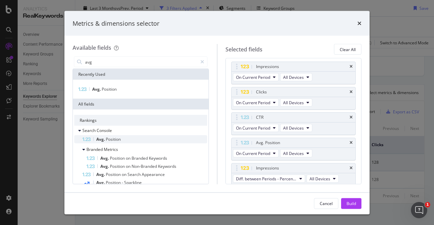
click at [108, 142] on div "Avg. Position" at bounding box center [144, 140] width 125 height 8
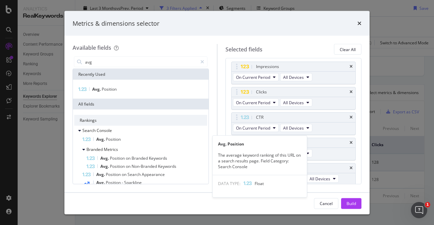
scroll to position [87, 0]
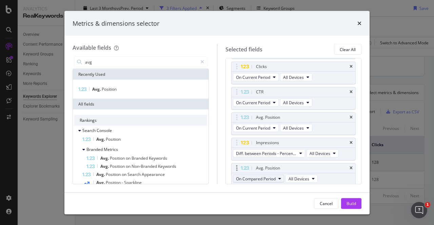
click at [268, 176] on span "On Compared Period" at bounding box center [256, 179] width 40 height 6
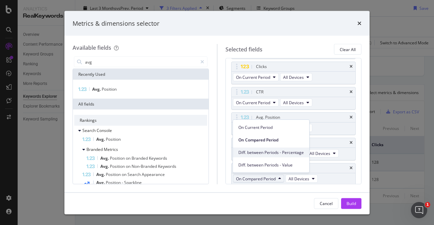
click at [270, 155] on span "Diff. between Periods - Percentage" at bounding box center [270, 153] width 65 height 6
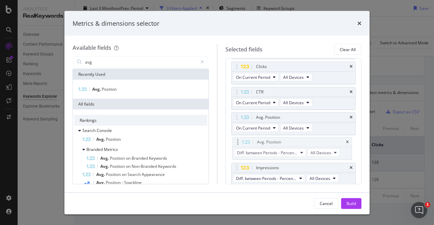
drag, startPoint x: 271, startPoint y: 167, endPoint x: 272, endPoint y: 143, distance: 24.4
click at [272, 143] on body "Analytics RealKeywords Overview Content Performance Keyword Groups Ranking Keyw…" at bounding box center [217, 112] width 434 height 225
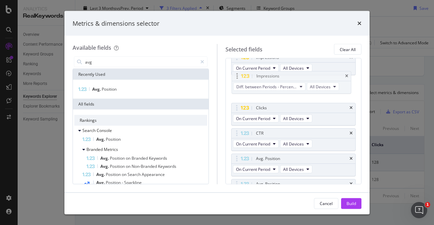
drag, startPoint x: 273, startPoint y: 167, endPoint x: 272, endPoint y: 78, distance: 89.1
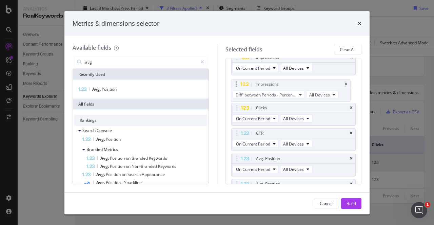
click at [274, 77] on body "Analytics RealKeywords Overview Content Performance Keyword Groups Ranking Keyw…" at bounding box center [217, 112] width 434 height 225
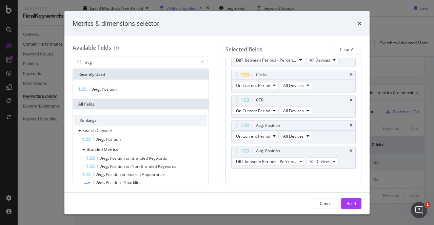
scroll to position [109, 0]
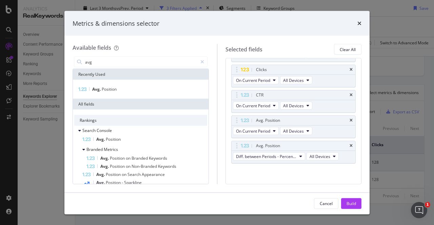
click at [353, 203] on div "Build" at bounding box center [350, 204] width 9 height 6
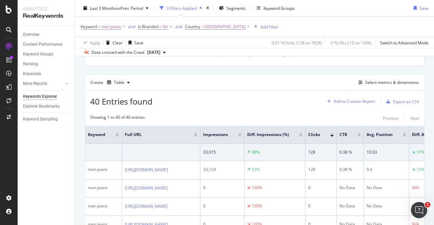
scroll to position [142, 0]
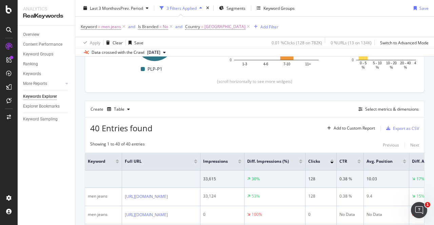
click at [241, 160] on div at bounding box center [239, 161] width 3 height 2
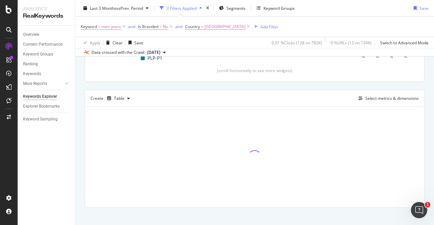
scroll to position [158, 0]
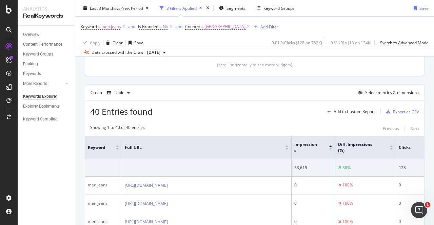
click at [329, 146] on div at bounding box center [330, 147] width 3 height 2
